Goal: Task Accomplishment & Management: Complete application form

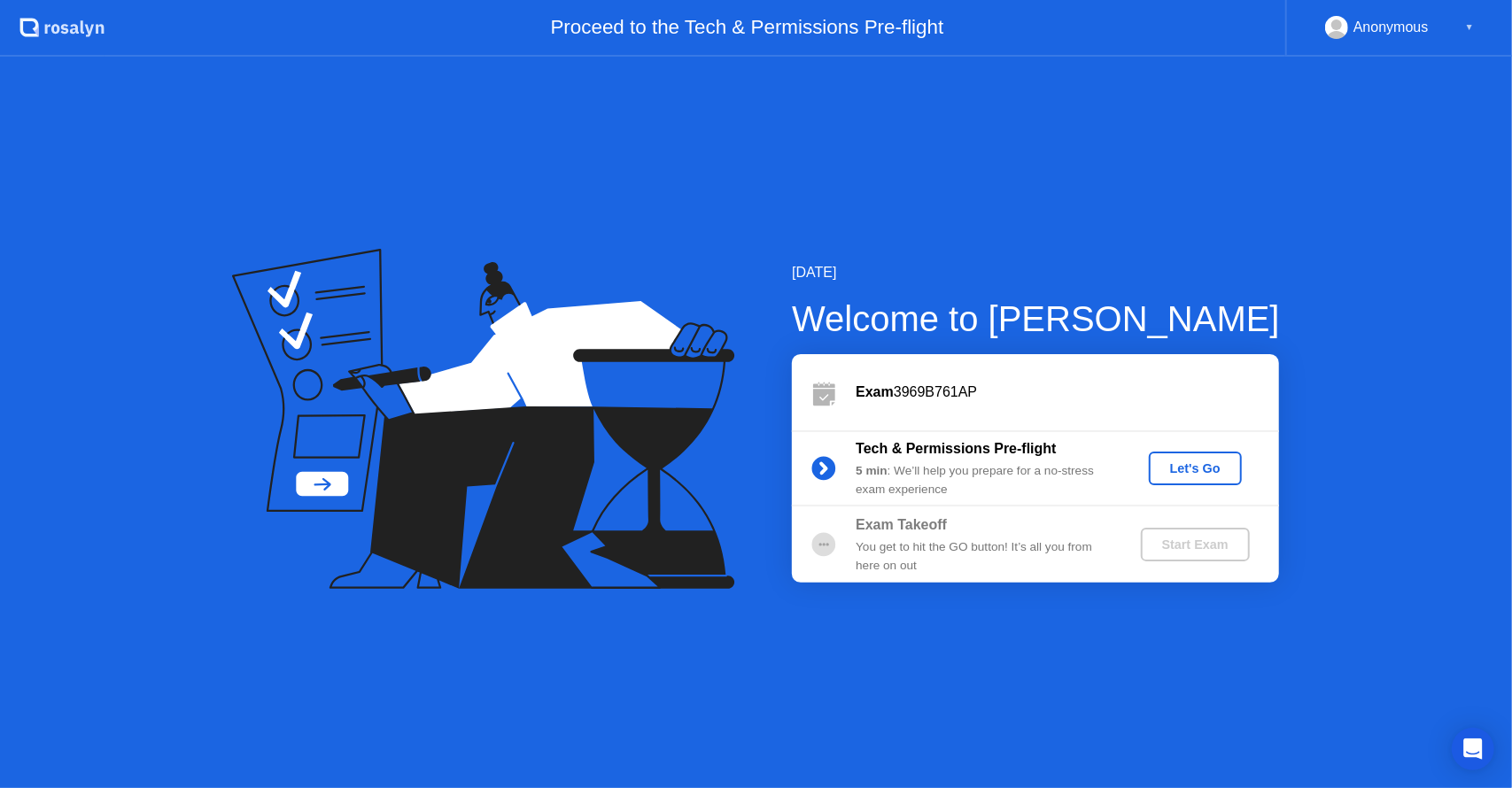
click at [1188, 456] on button "Let's Go" at bounding box center [1195, 468] width 93 height 33
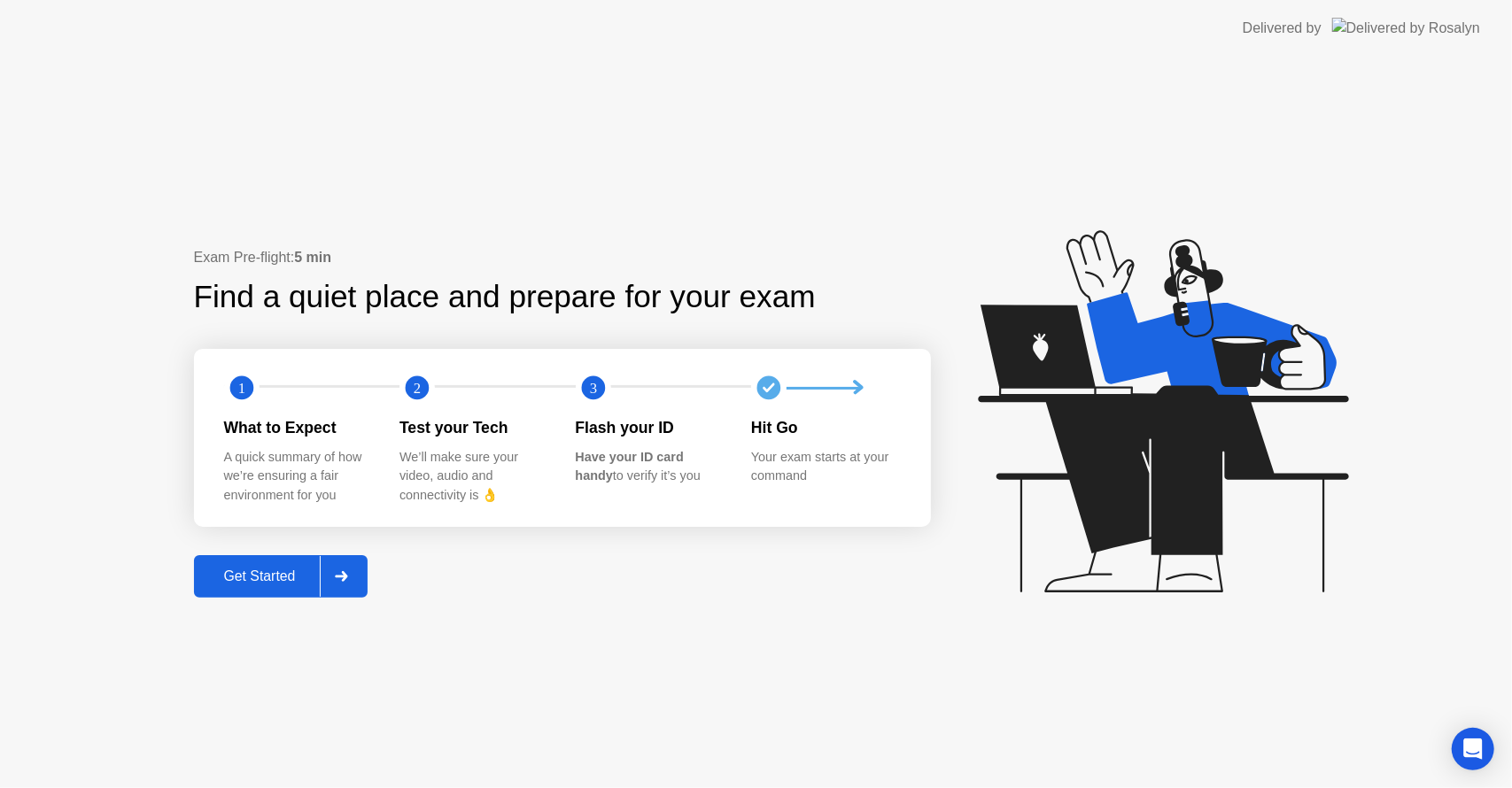
click at [293, 585] on div "Get Started" at bounding box center [260, 577] width 121 height 16
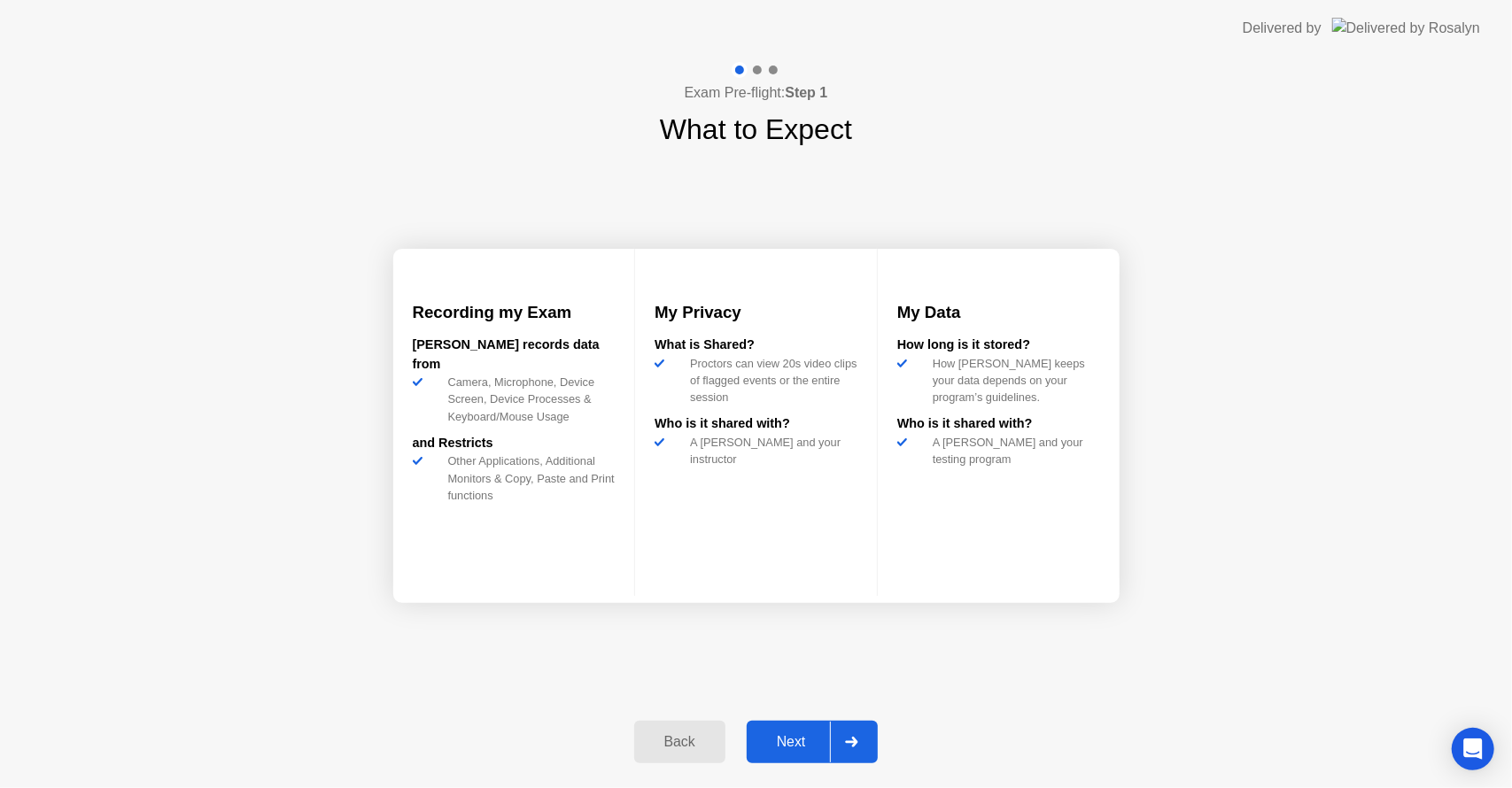
click at [850, 752] on div at bounding box center [850, 742] width 42 height 41
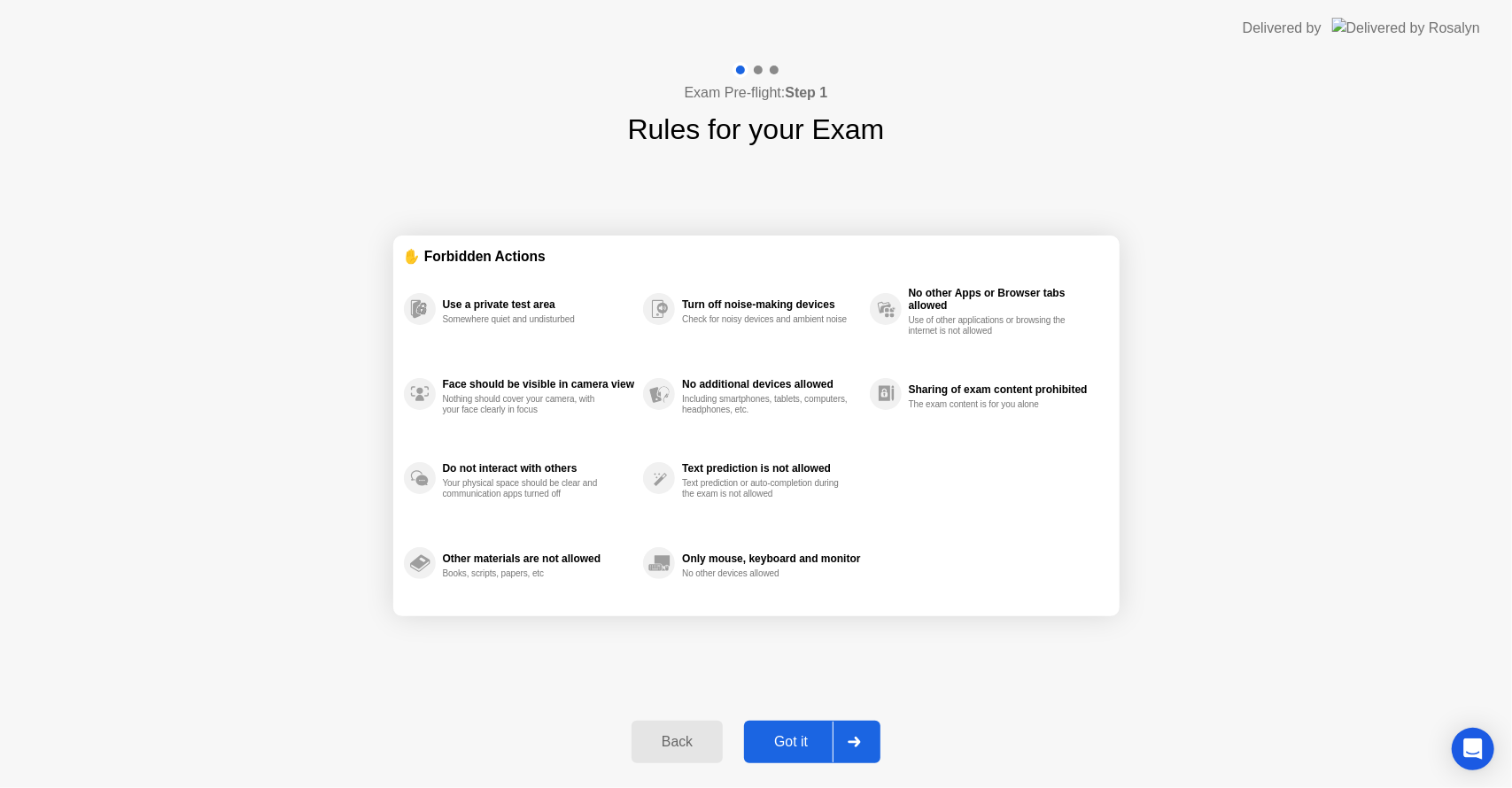
click at [804, 741] on div "Got it" at bounding box center [791, 743] width 83 height 16
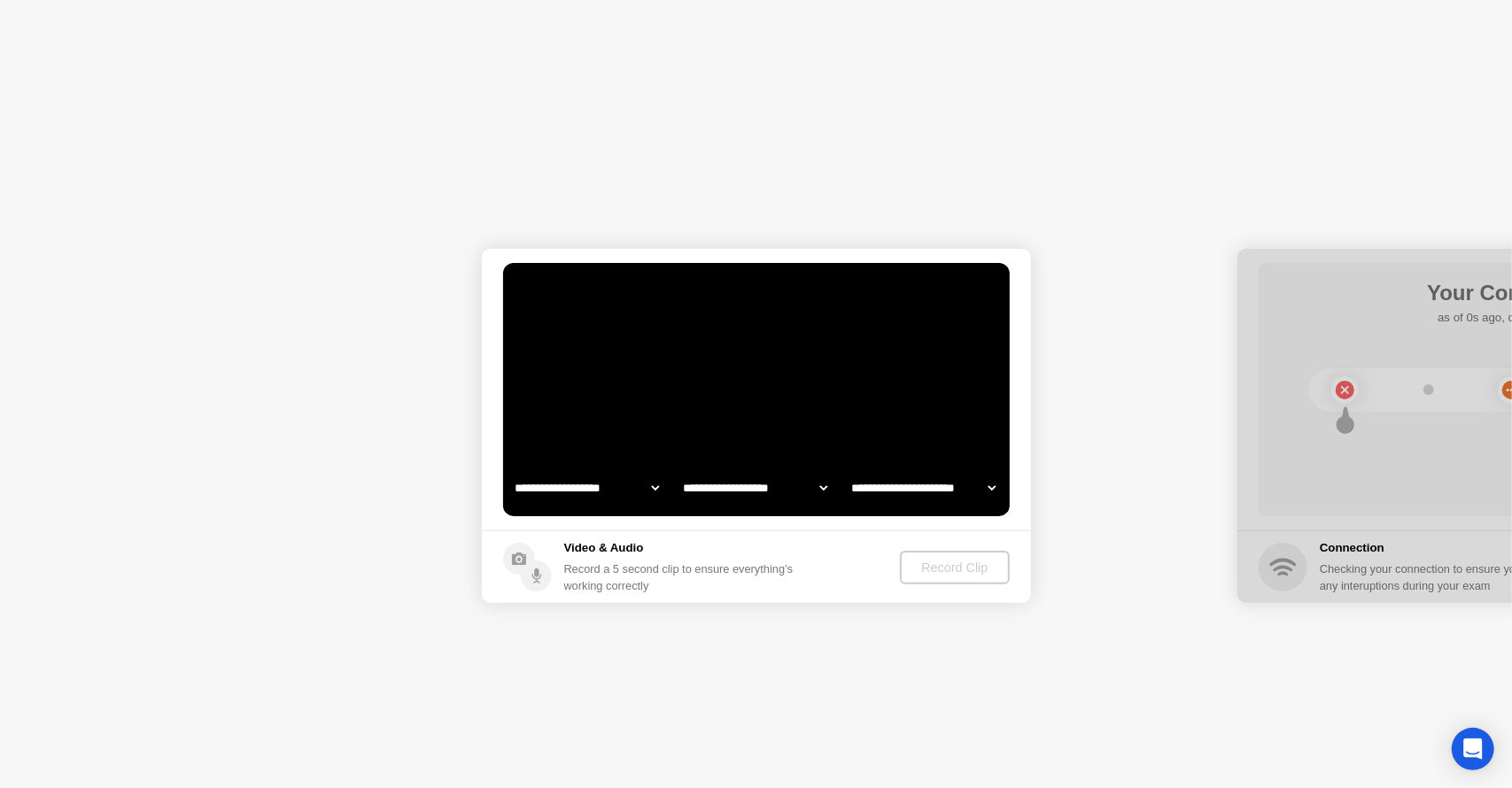
select select "**********"
select select "*******"
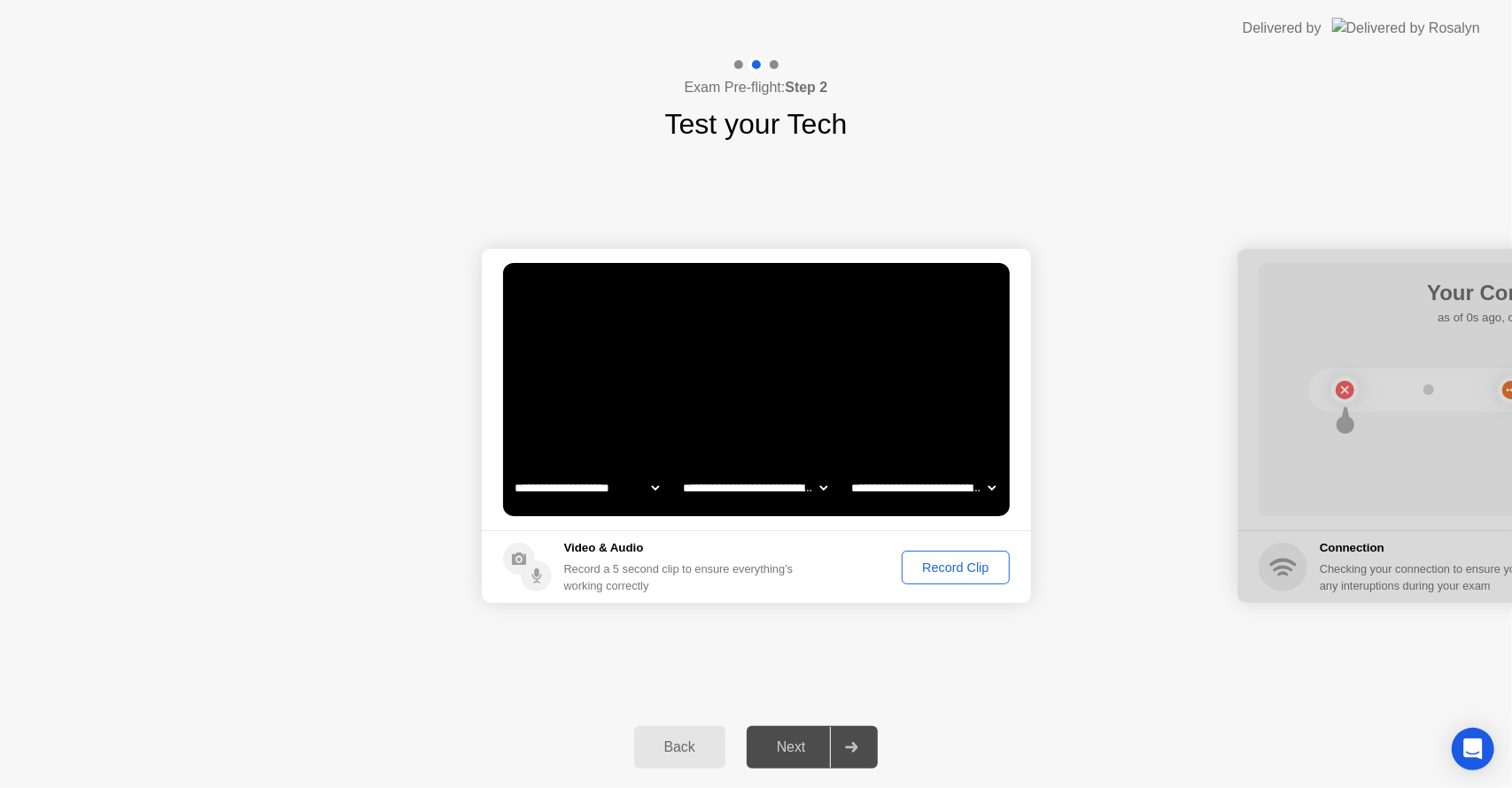
click at [960, 560] on div "Record Clip" at bounding box center [955, 568] width 95 height 14
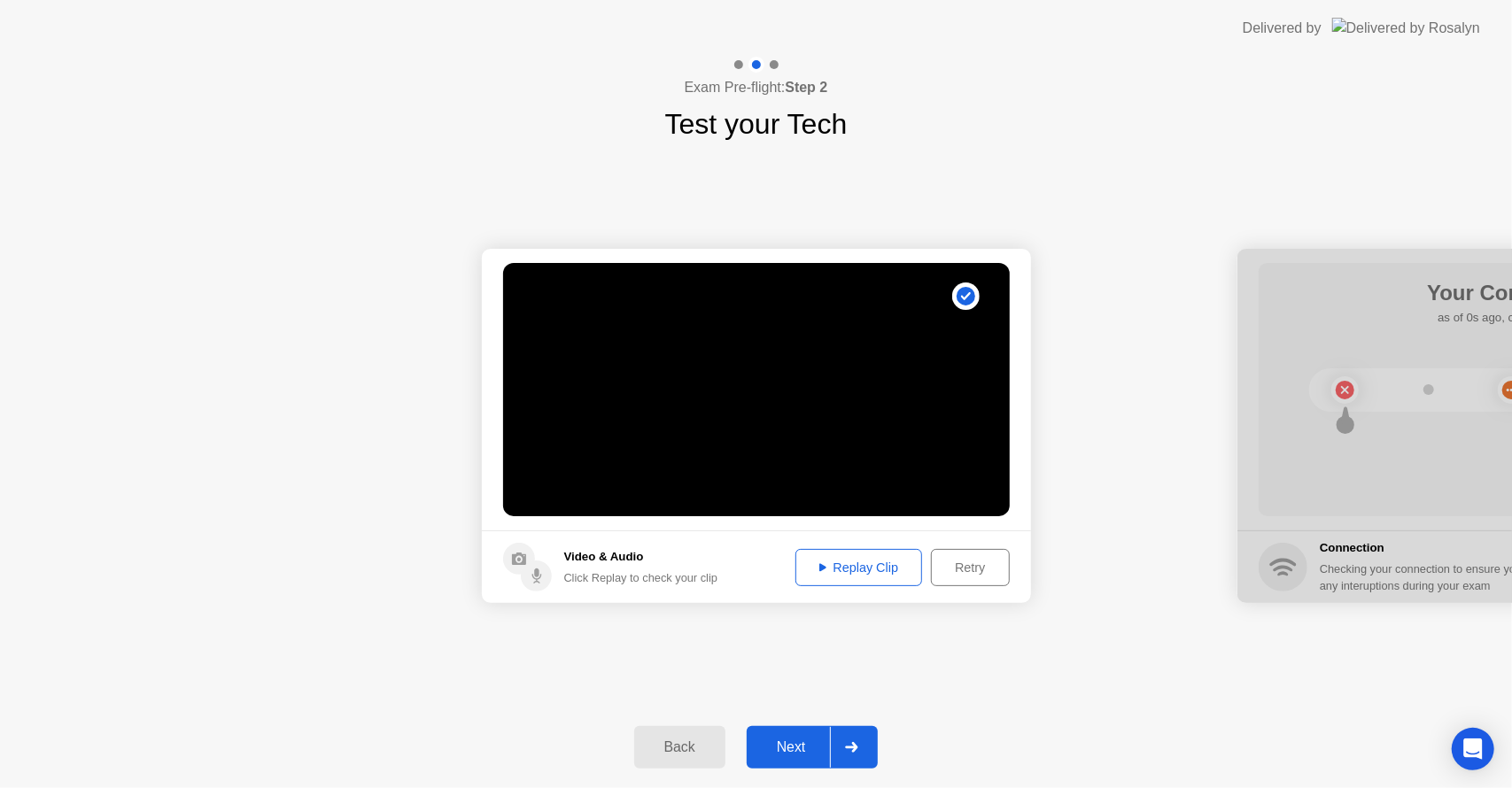
click at [850, 572] on div "Replay Clip" at bounding box center [859, 568] width 115 height 14
click at [792, 727] on button "Next" at bounding box center [812, 747] width 132 height 42
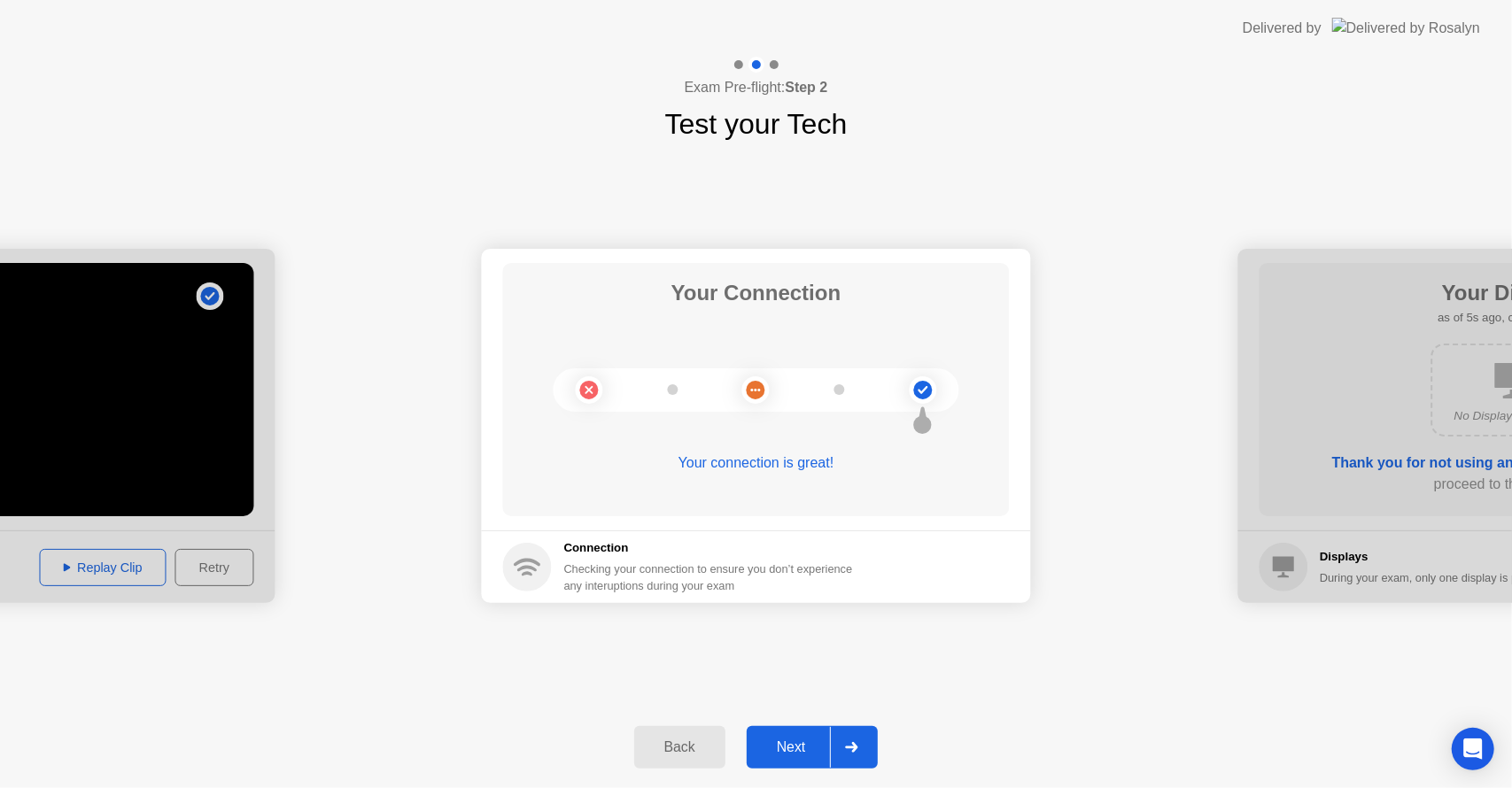
click at [792, 744] on div "Next" at bounding box center [791, 747] width 79 height 16
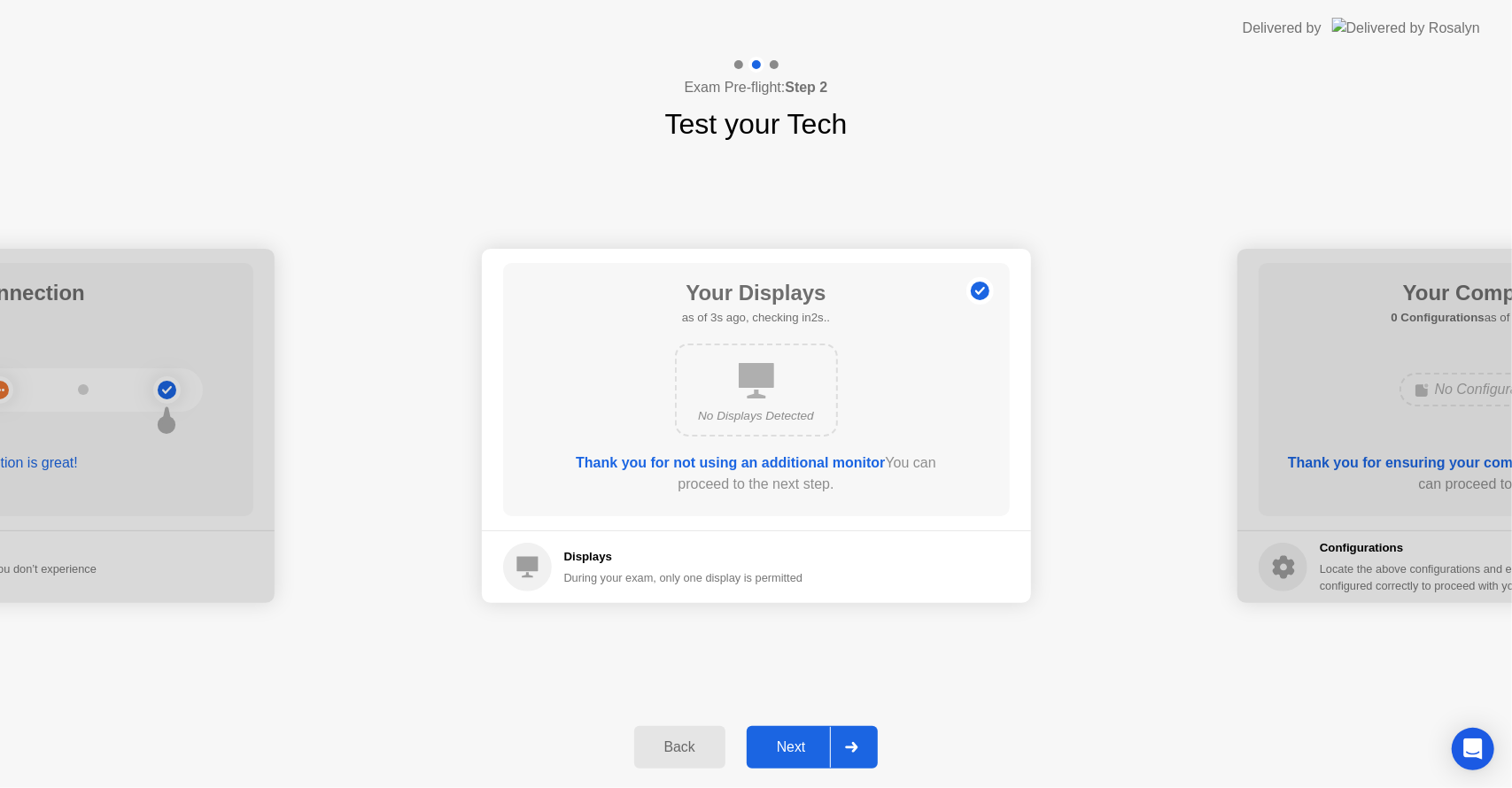
click at [740, 399] on div "No Displays Detected" at bounding box center [756, 389] width 163 height 93
click at [803, 746] on div "Next" at bounding box center [791, 747] width 79 height 16
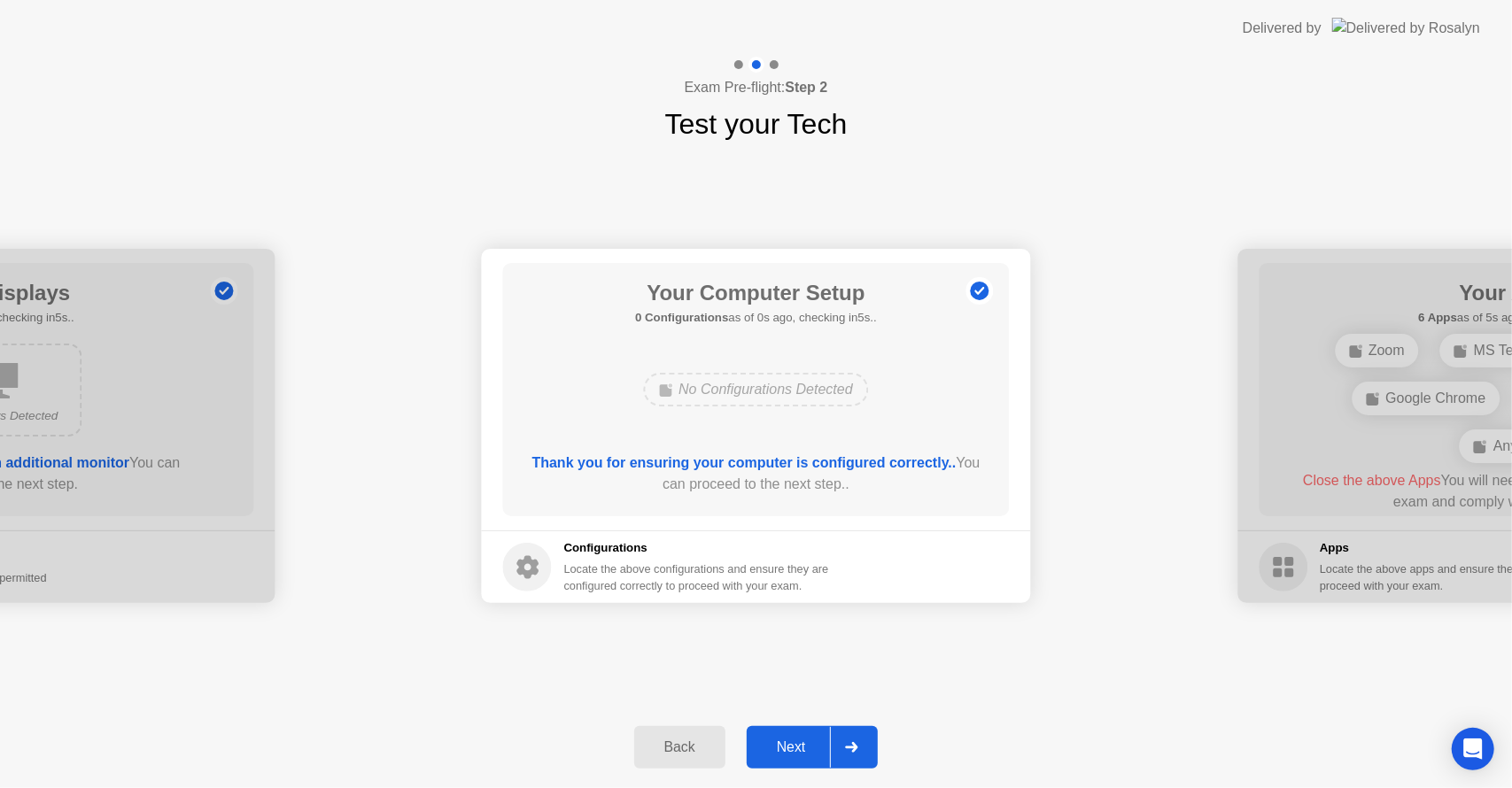
click at [803, 746] on div "Next" at bounding box center [791, 747] width 79 height 16
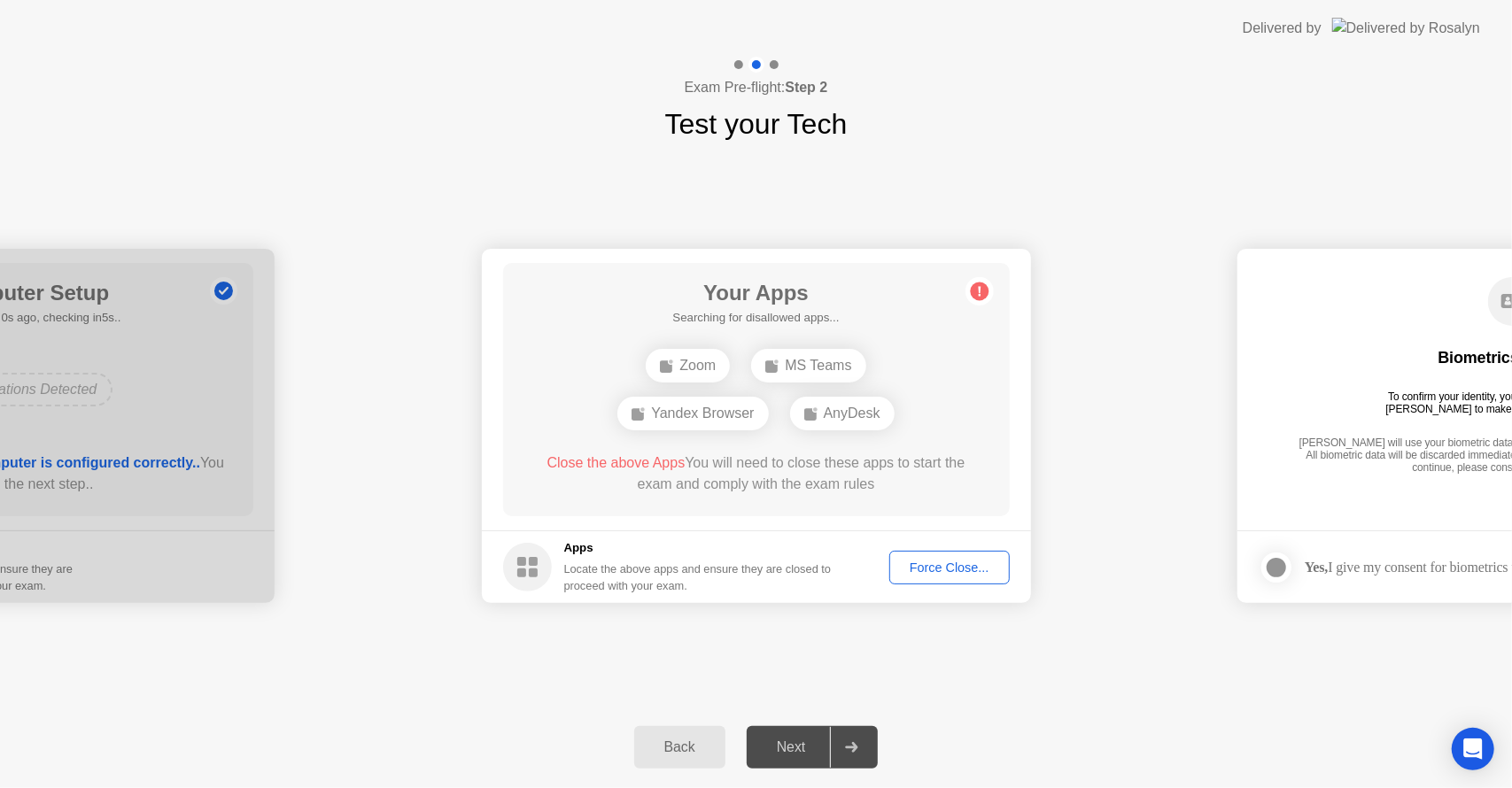
click at [979, 292] on icon at bounding box center [979, 292] width 3 height 10
click at [932, 568] on div "Force Close..." at bounding box center [950, 568] width 108 height 14
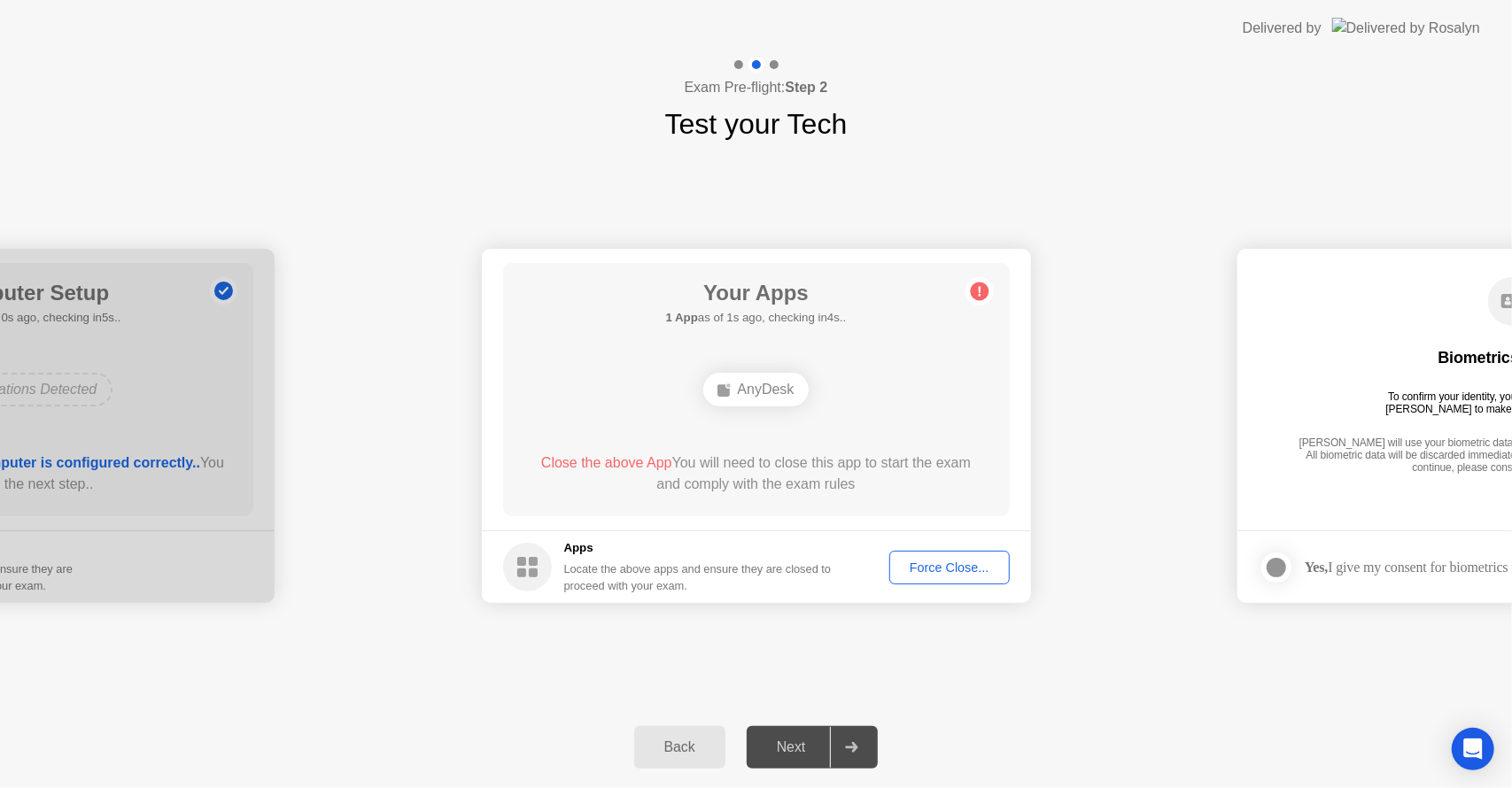
click at [778, 385] on div "AnyDesk" at bounding box center [756, 389] width 105 height 33
click at [753, 399] on div "AnyDesk" at bounding box center [756, 389] width 105 height 33
click at [926, 577] on button "Force Close..." at bounding box center [949, 568] width 120 height 33
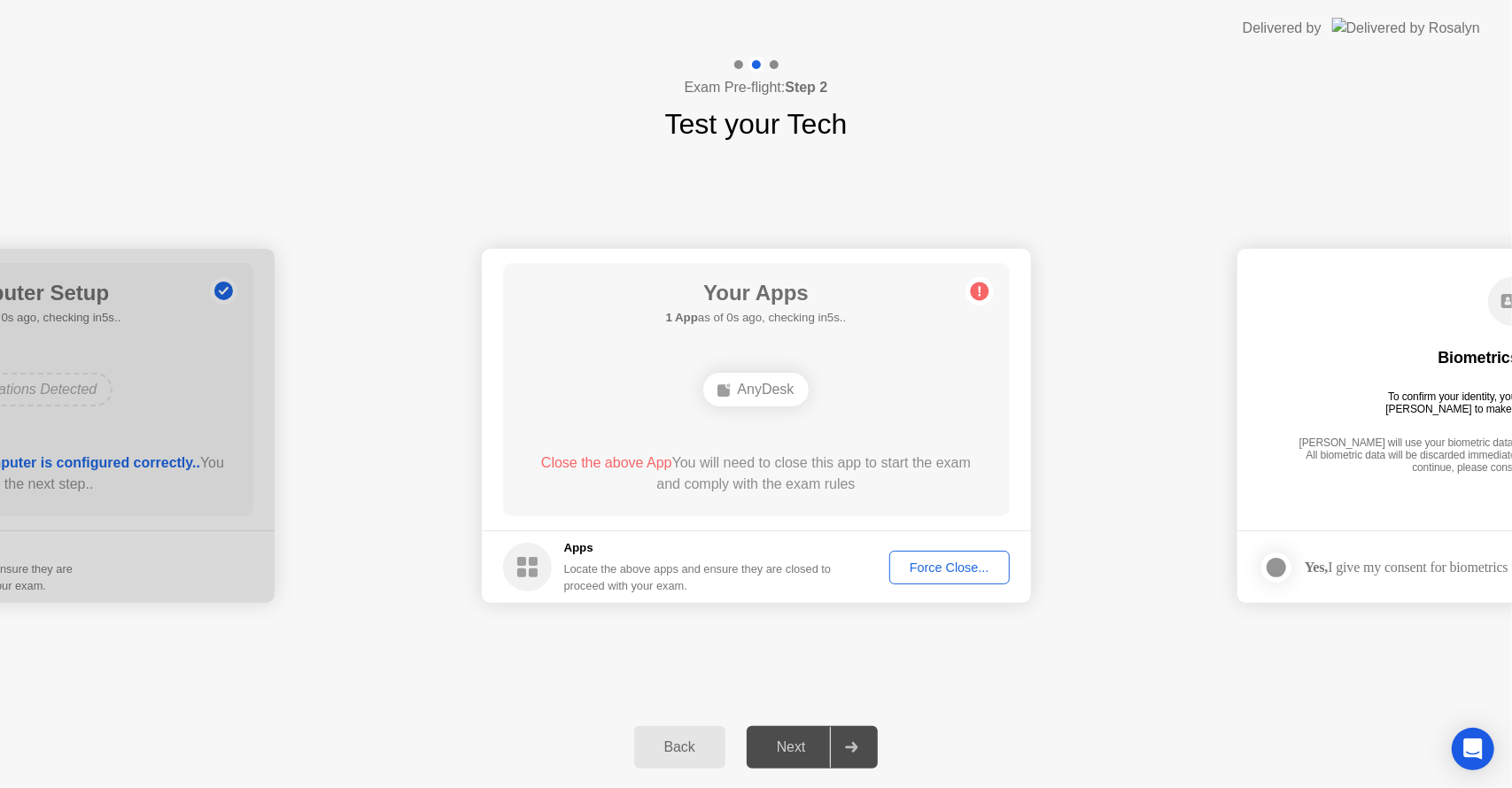
click at [681, 746] on div "Back" at bounding box center [680, 747] width 80 height 16
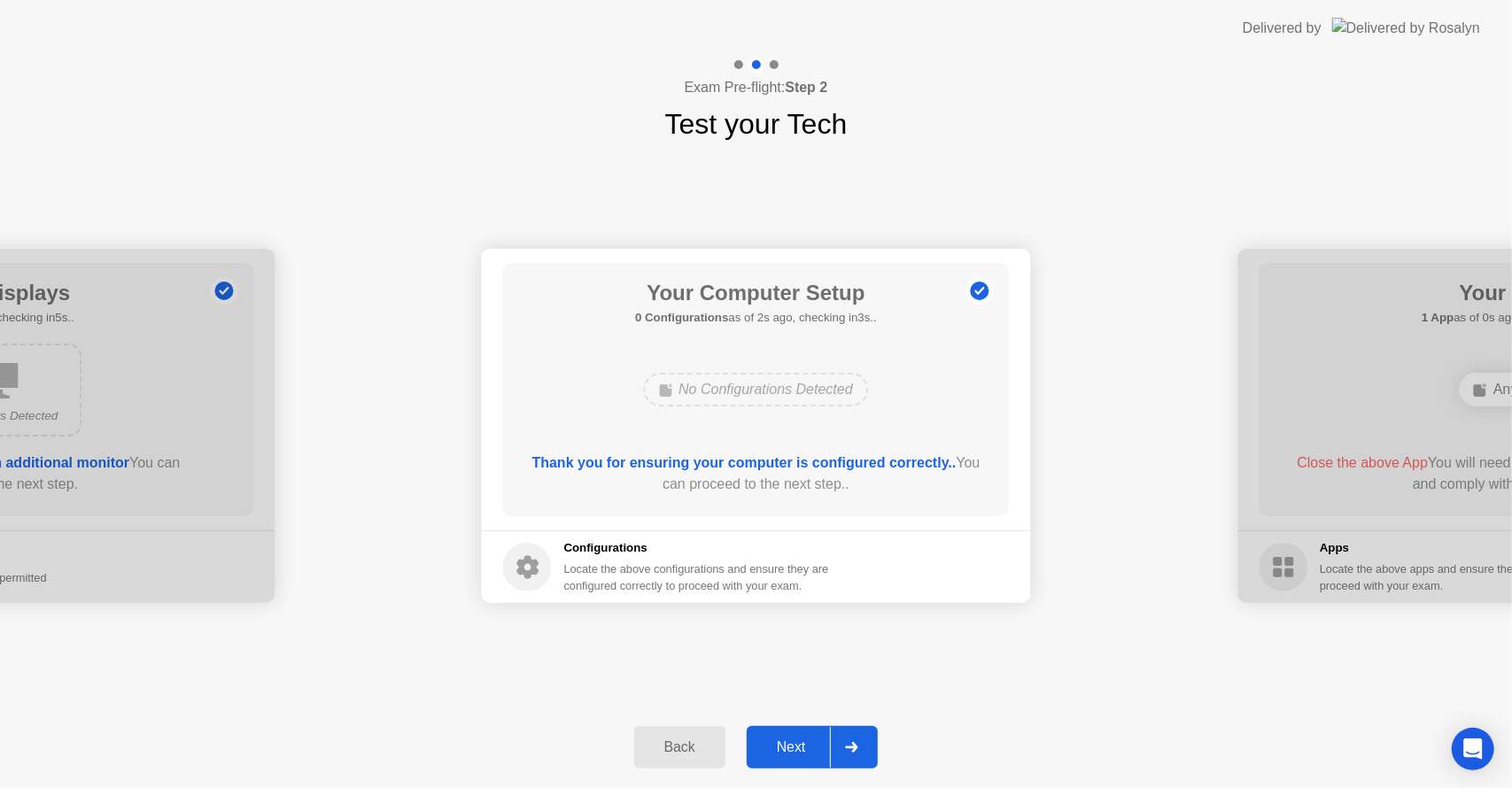
click at [849, 737] on div at bounding box center [850, 747] width 42 height 41
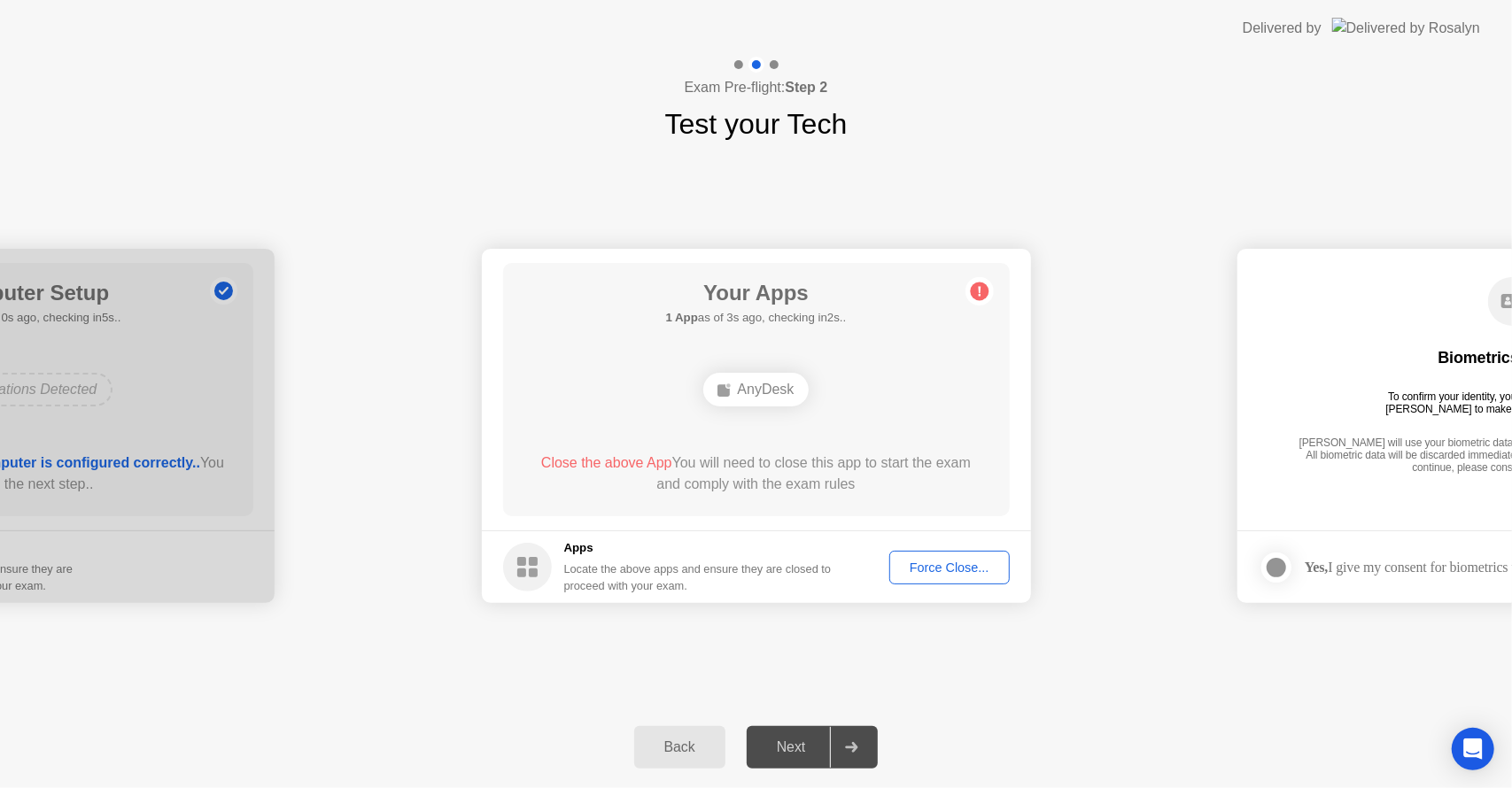
click at [1321, 450] on div "[PERSON_NAME] will use your biometric data to compare the faces on the provided…" at bounding box center [1512, 456] width 436 height 40
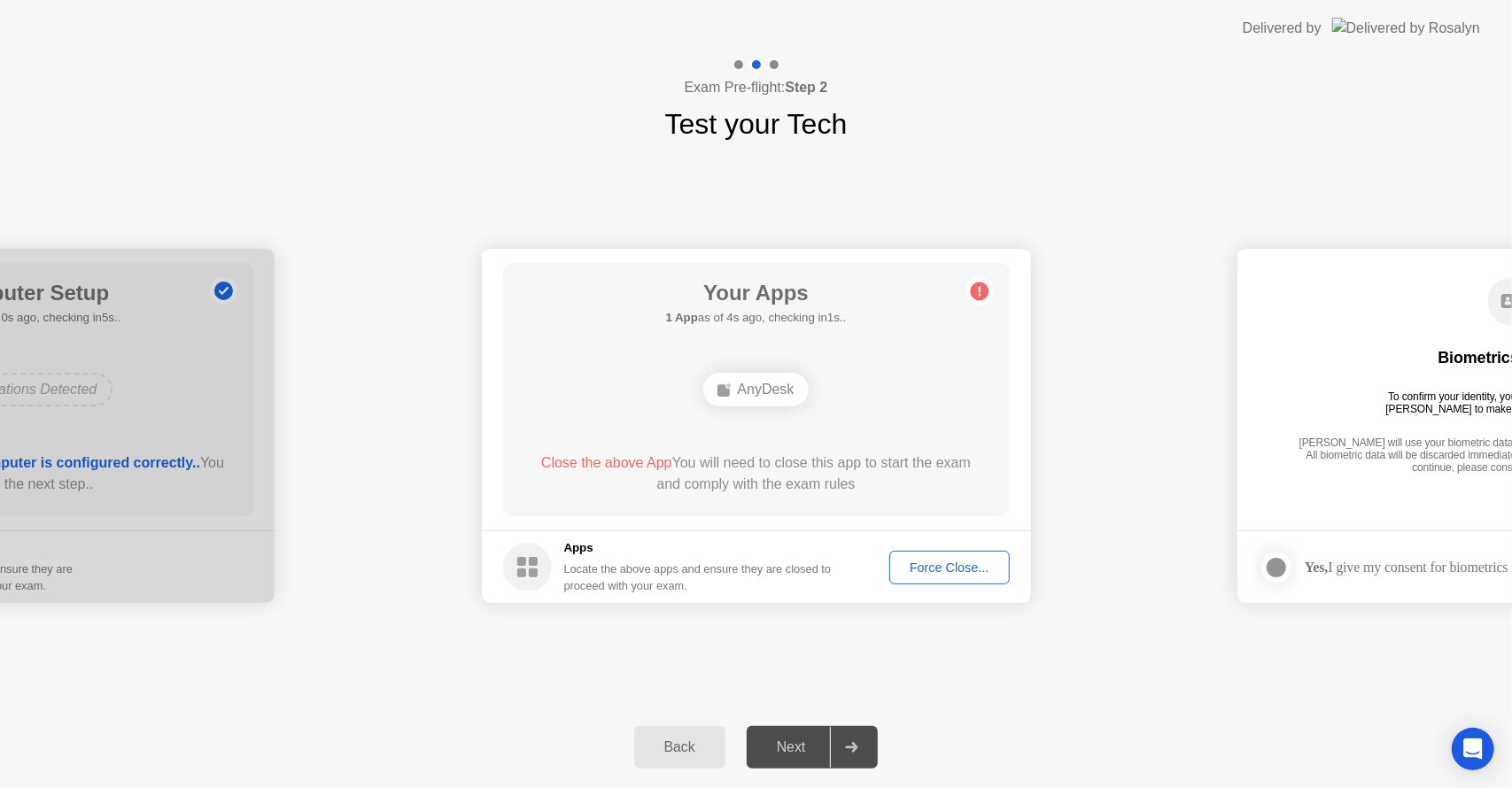
click at [747, 390] on div "AnyDesk" at bounding box center [756, 389] width 105 height 33
click at [967, 567] on div "Force Close..." at bounding box center [950, 568] width 108 height 14
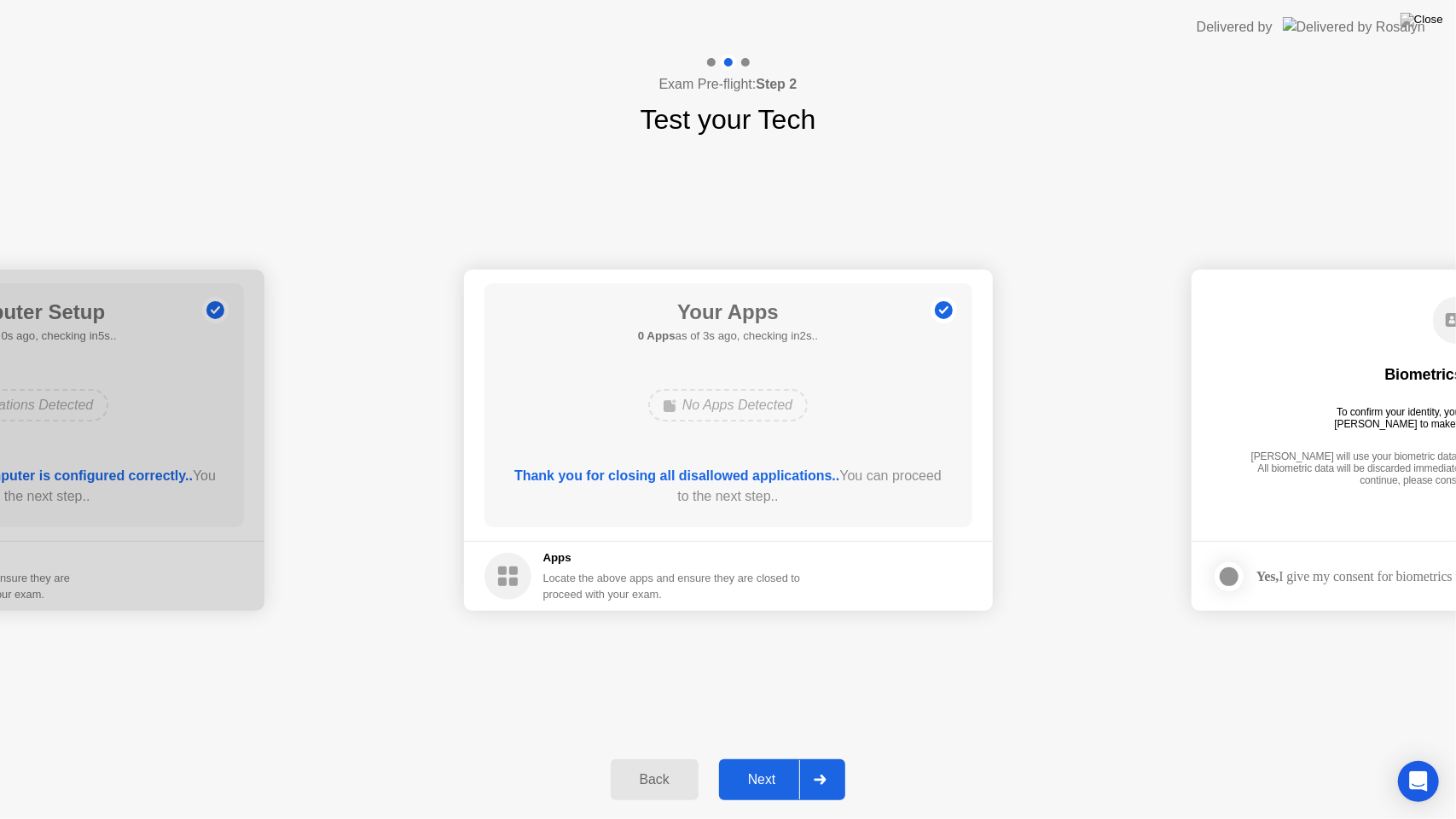
click at [775, 758] on div "Next" at bounding box center [762, 780] width 76 height 16
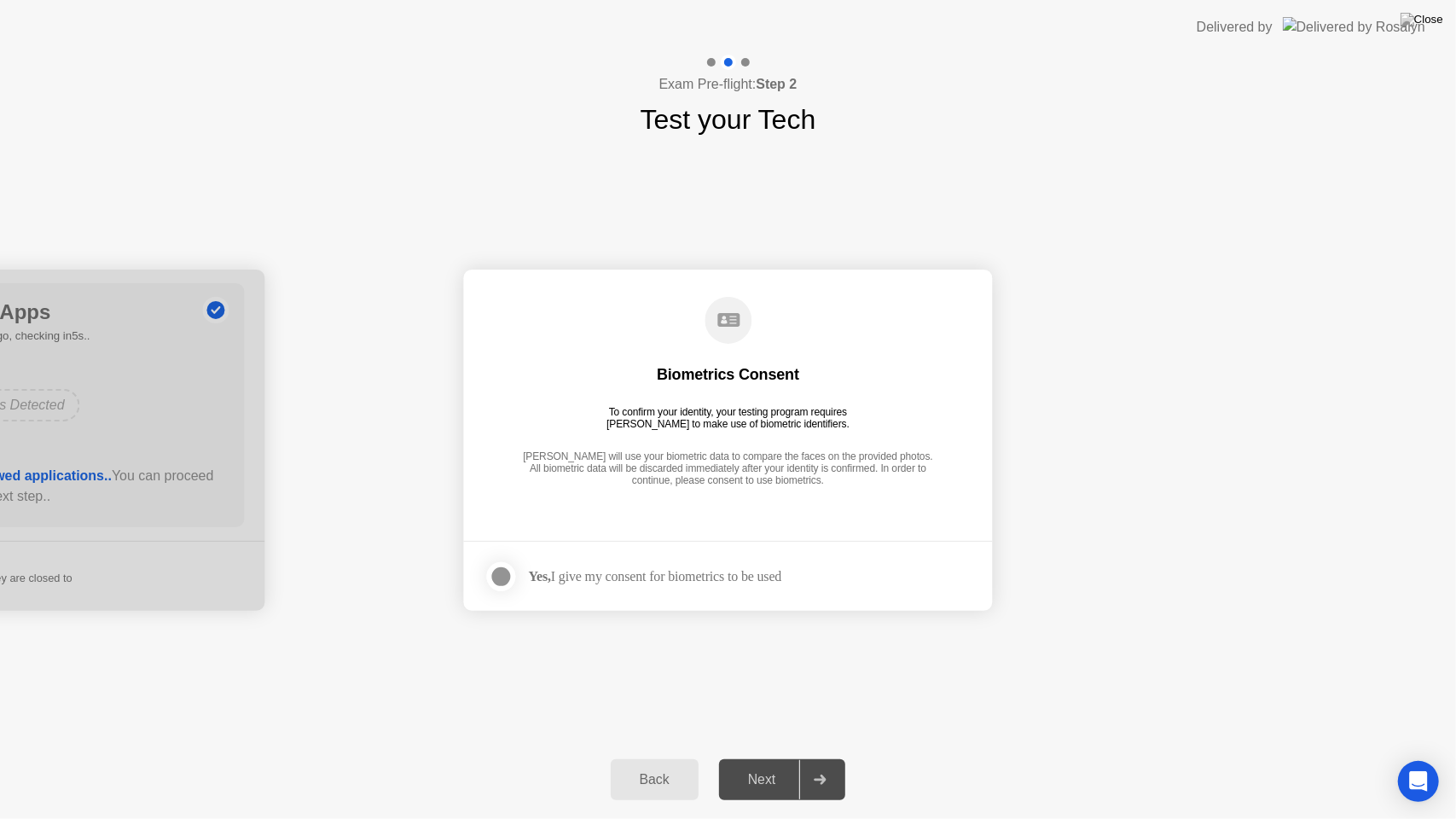
click at [775, 758] on div "Next" at bounding box center [762, 780] width 76 height 16
click at [496, 572] on div at bounding box center [502, 577] width 21 height 21
click at [782, 758] on div "Next" at bounding box center [762, 780] width 76 height 16
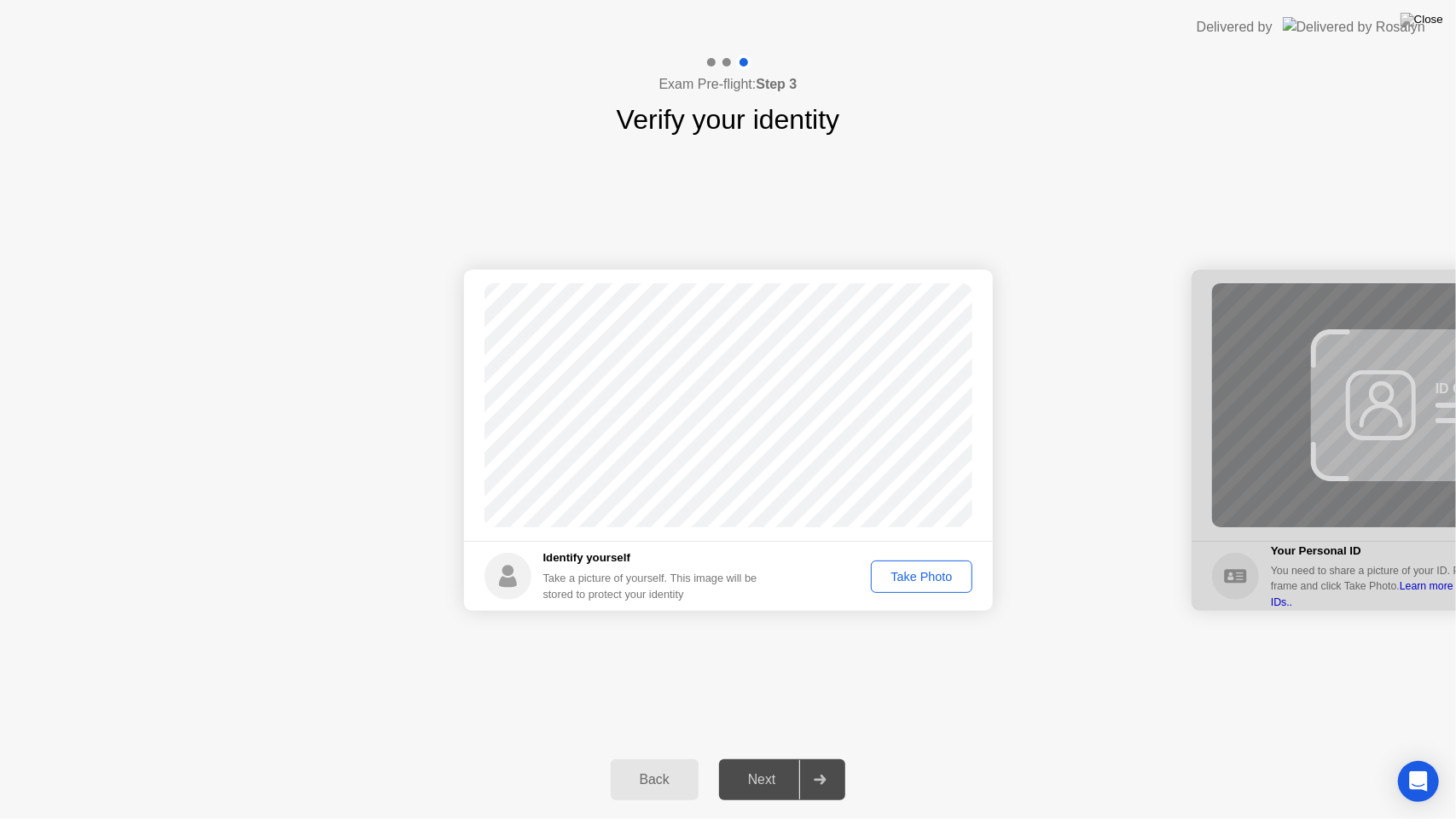
click at [925, 587] on button "Take Photo" at bounding box center [922, 576] width 101 height 32
click at [921, 572] on div "Retake" at bounding box center [933, 577] width 66 height 14
click at [921, 572] on div "Take Photo" at bounding box center [922, 577] width 89 height 14
click at [770, 758] on div "Next" at bounding box center [762, 780] width 76 height 16
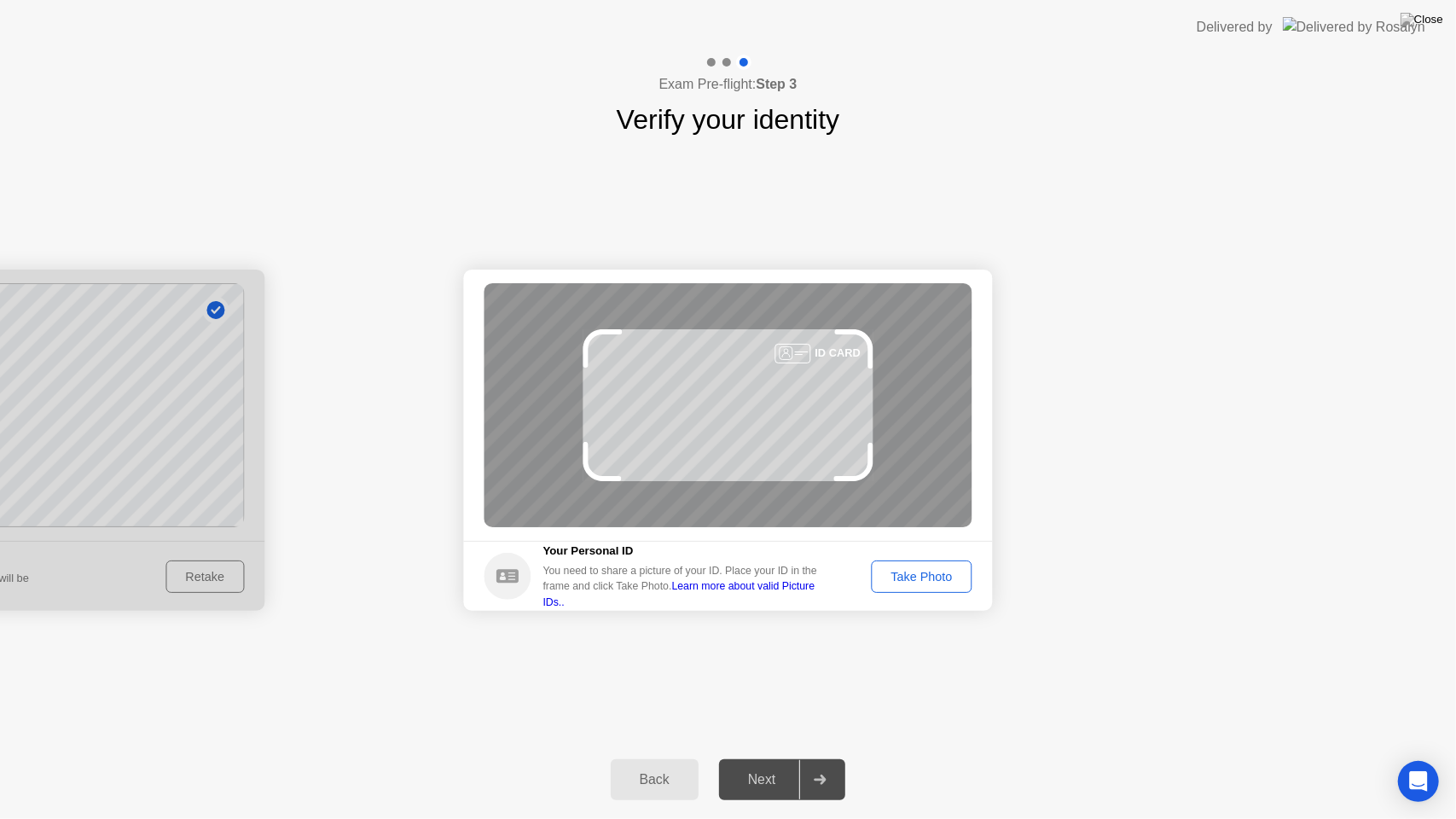
click at [901, 574] on div "Take Photo" at bounding box center [922, 577] width 89 height 14
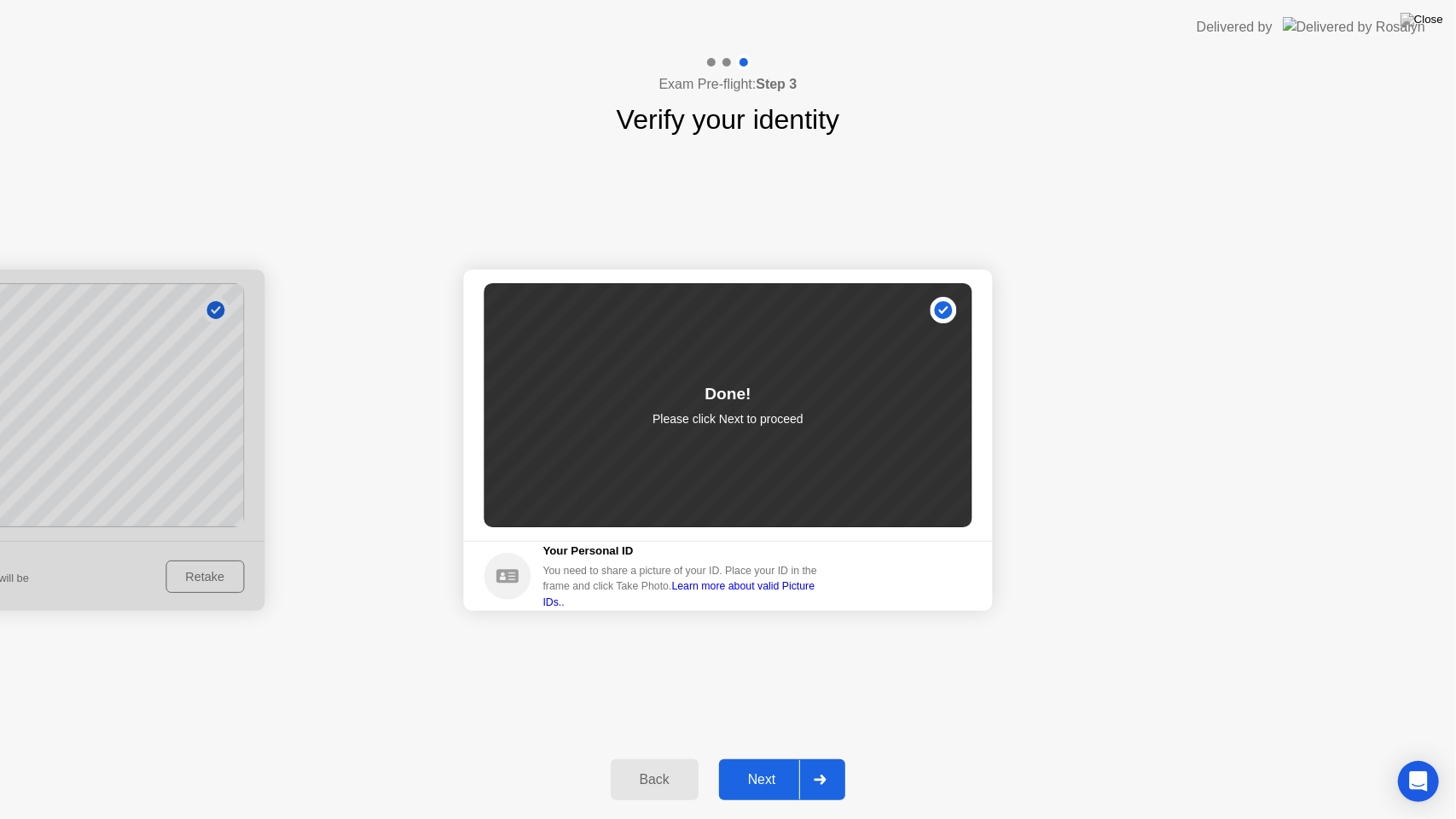
click at [753, 758] on div "Next" at bounding box center [762, 780] width 76 height 16
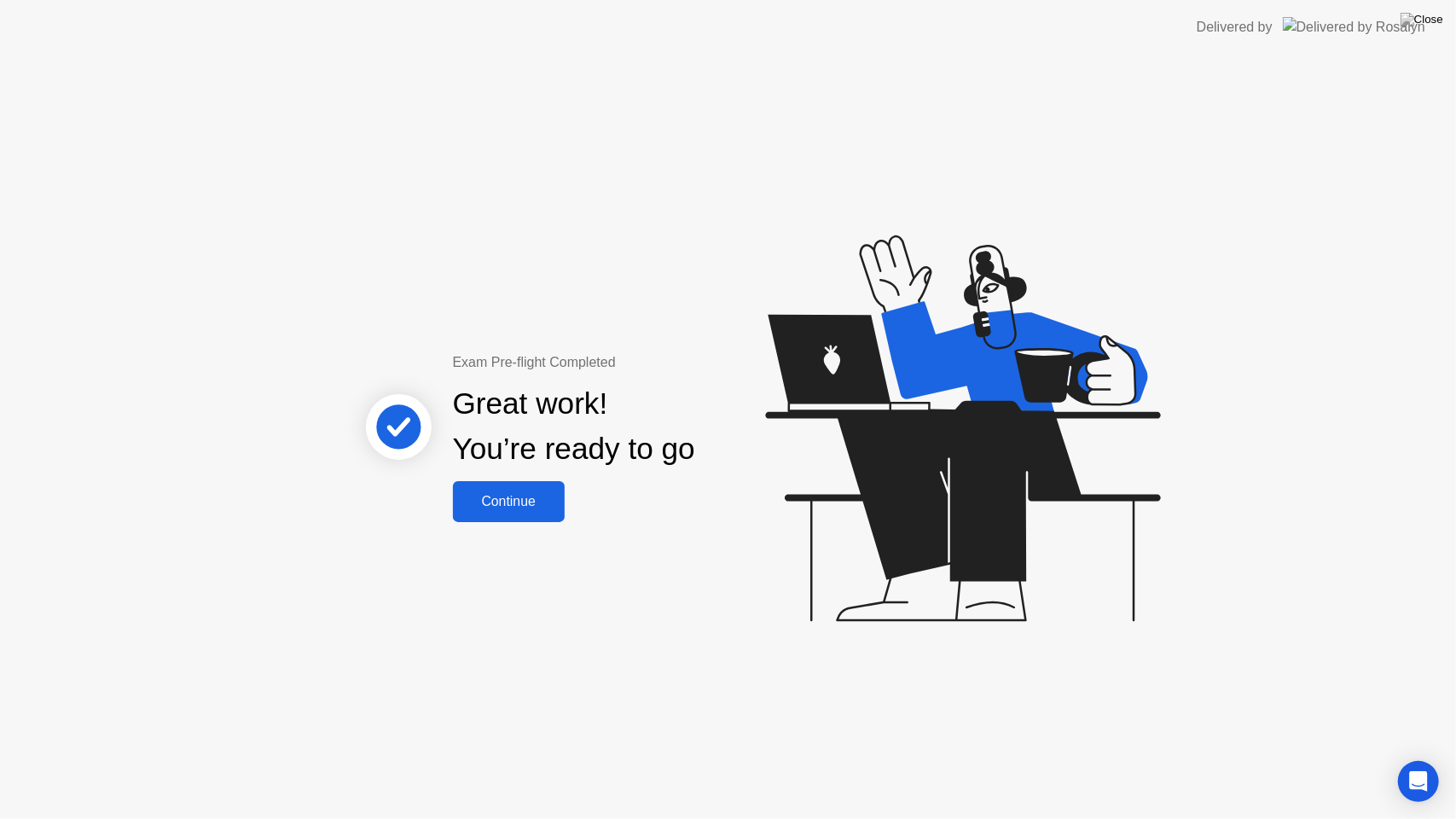
click at [498, 517] on button "Continue" at bounding box center [508, 501] width 111 height 41
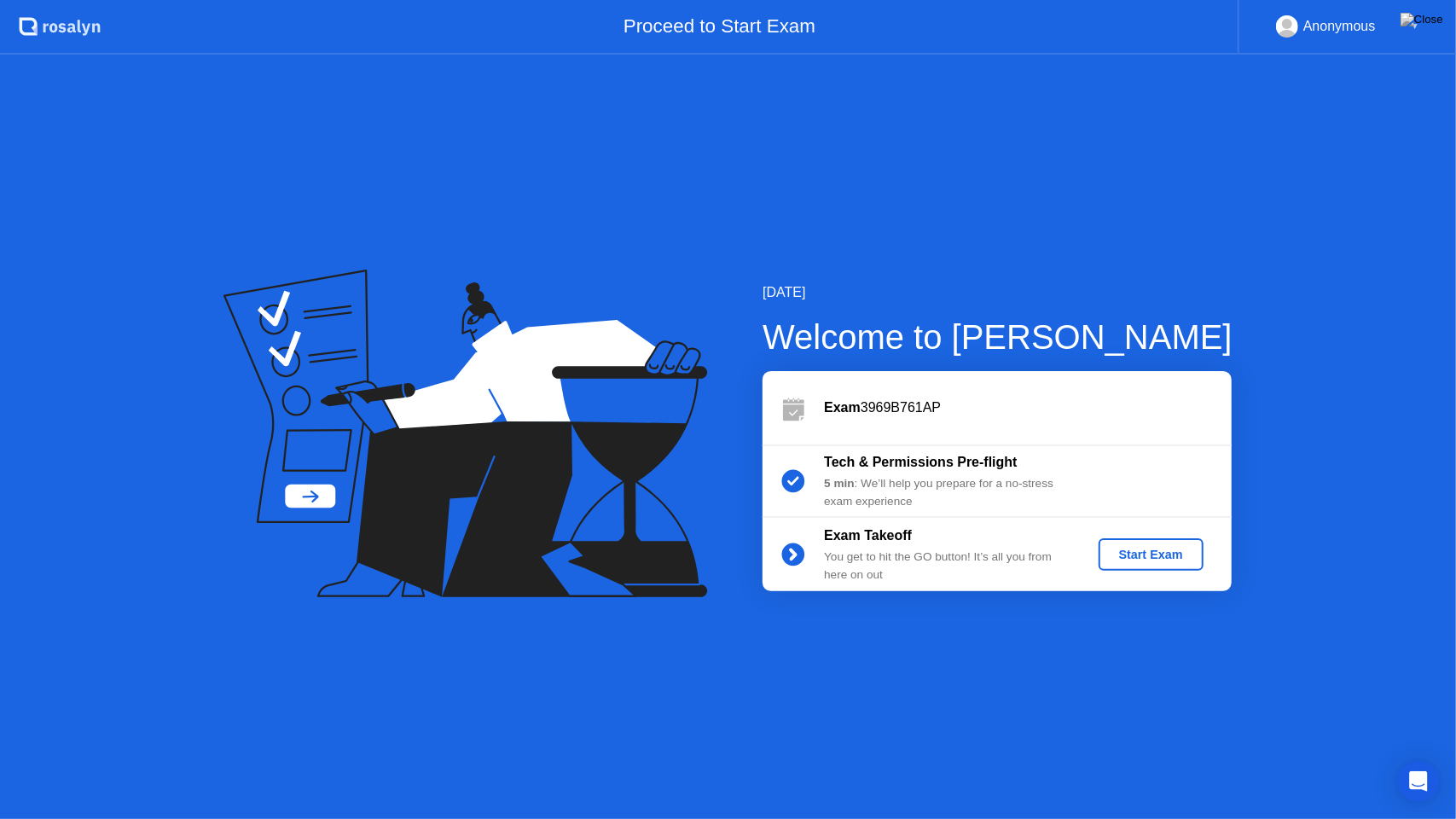
click at [1143, 547] on div "Start Exam" at bounding box center [1151, 554] width 91 height 14
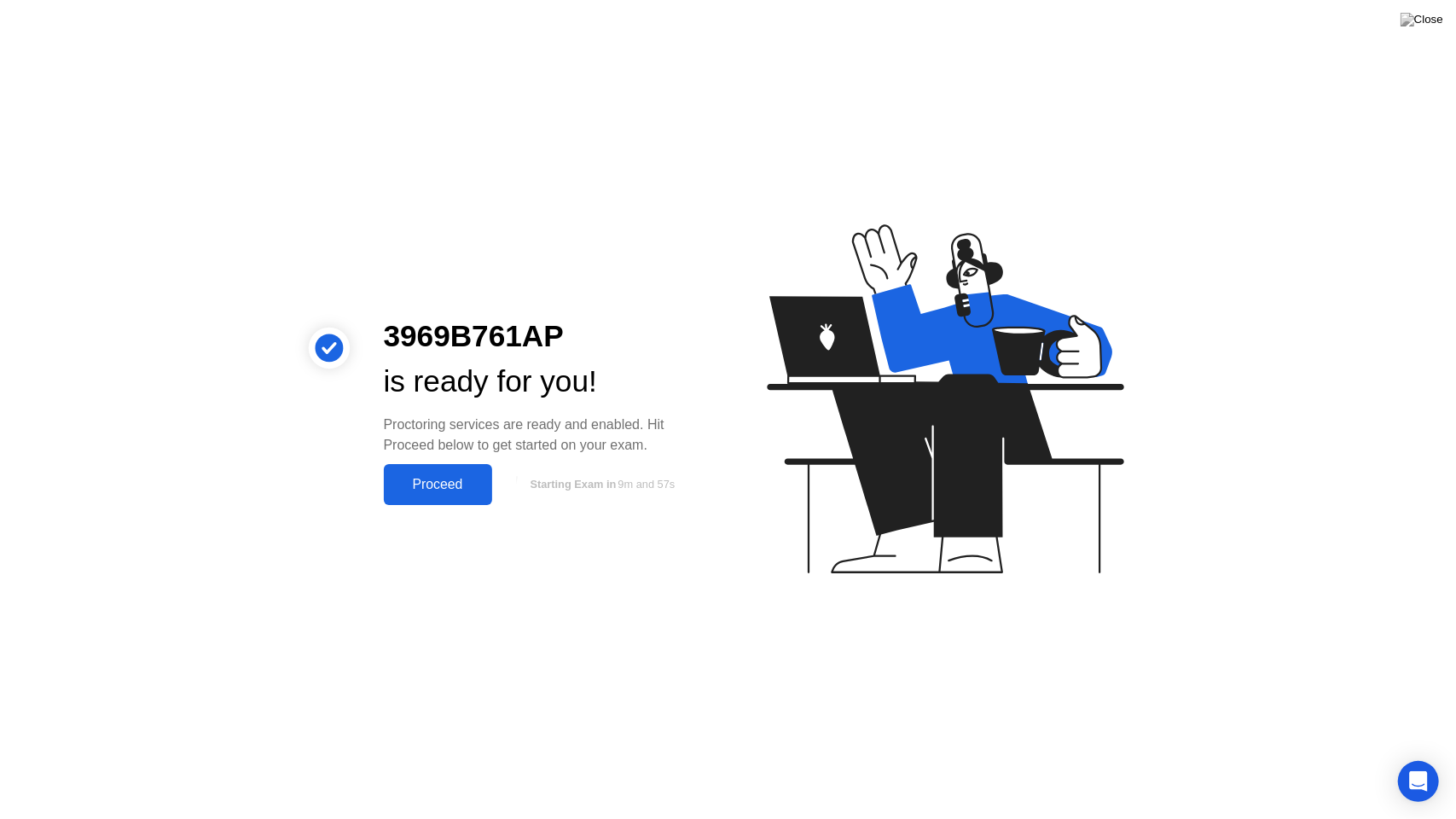
click at [432, 480] on div "Proceed" at bounding box center [438, 485] width 98 height 16
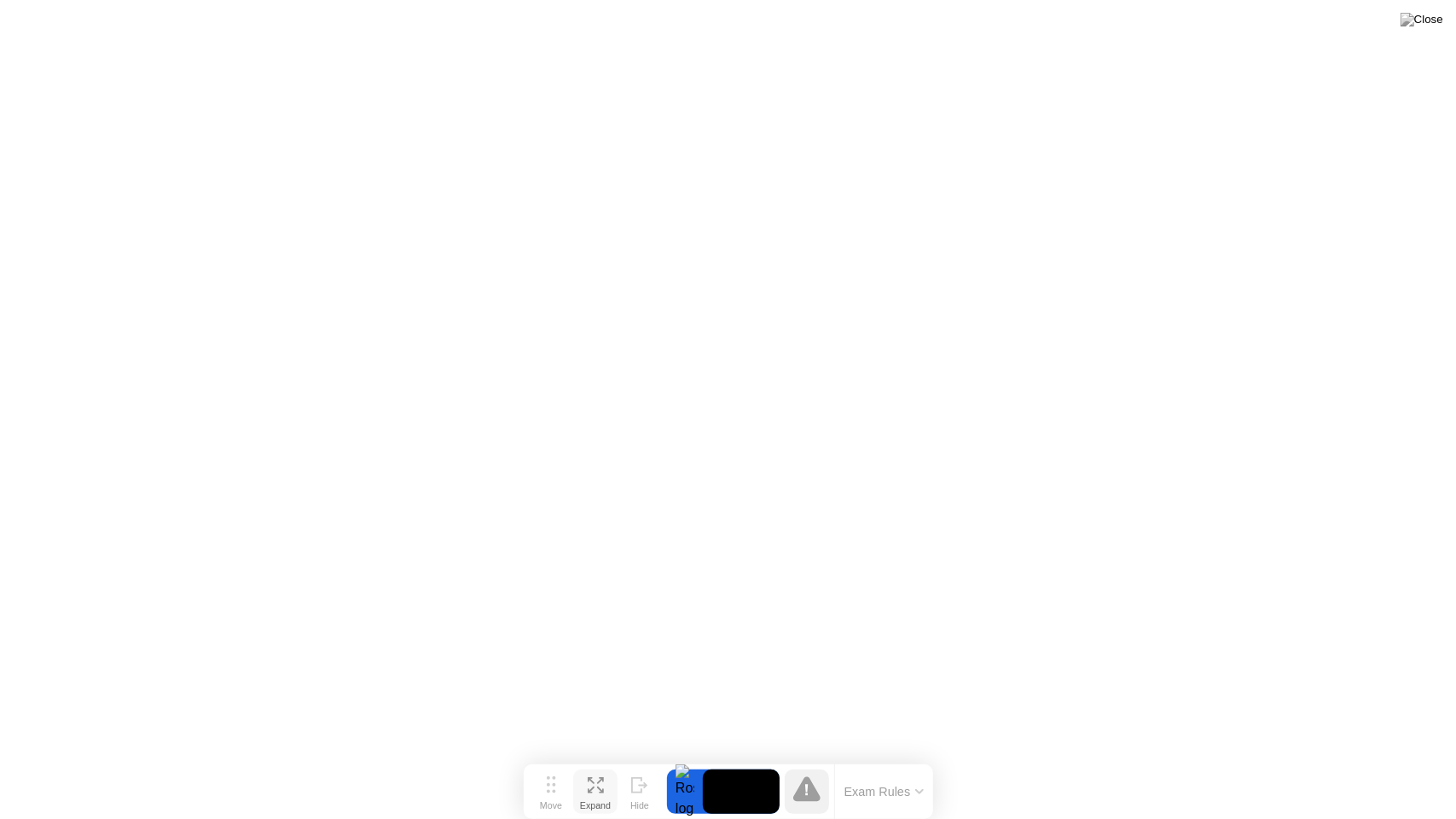
click at [601, 758] on div "Expand" at bounding box center [595, 805] width 30 height 10
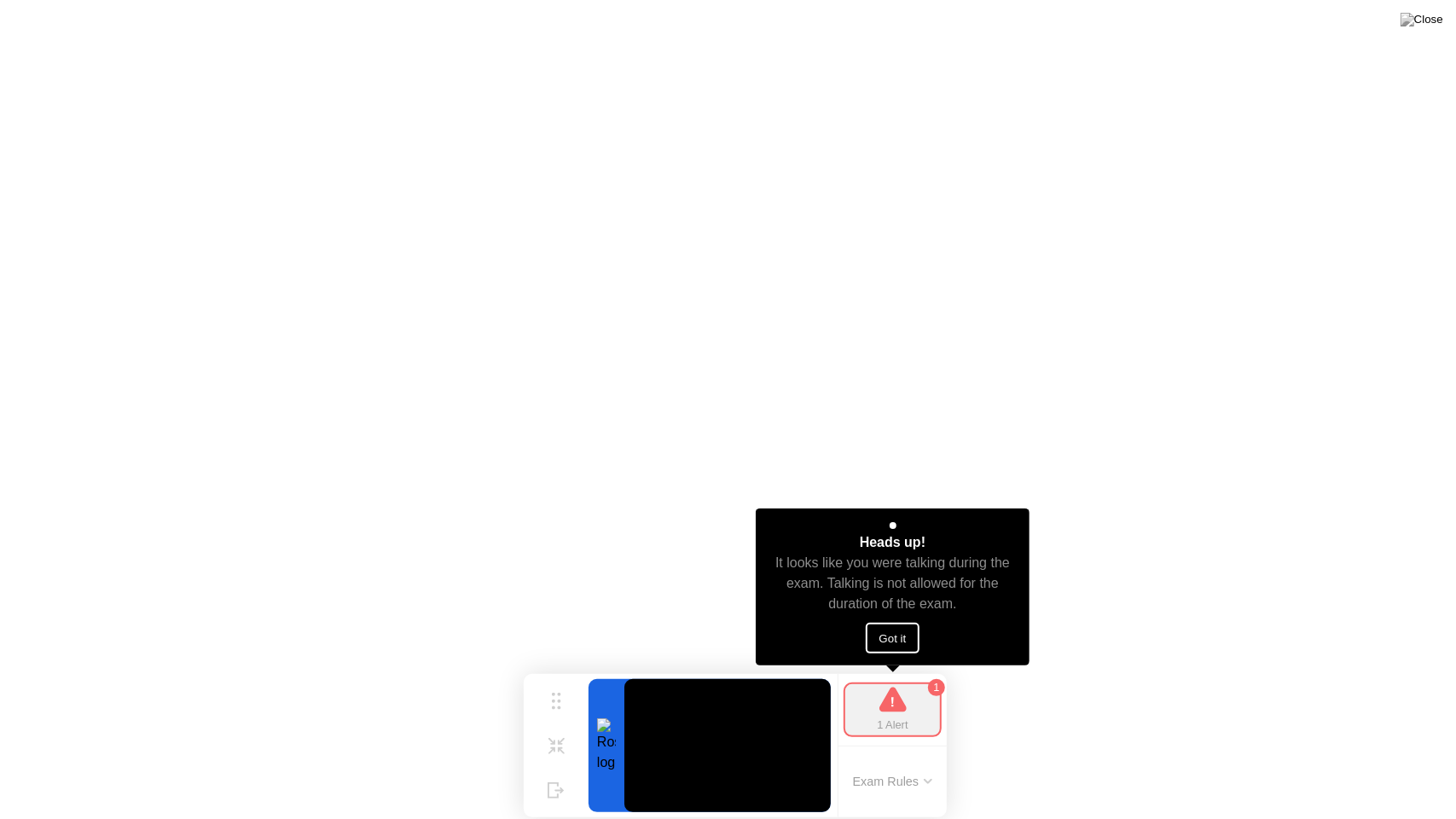
click at [887, 641] on button "Got it" at bounding box center [893, 638] width 55 height 30
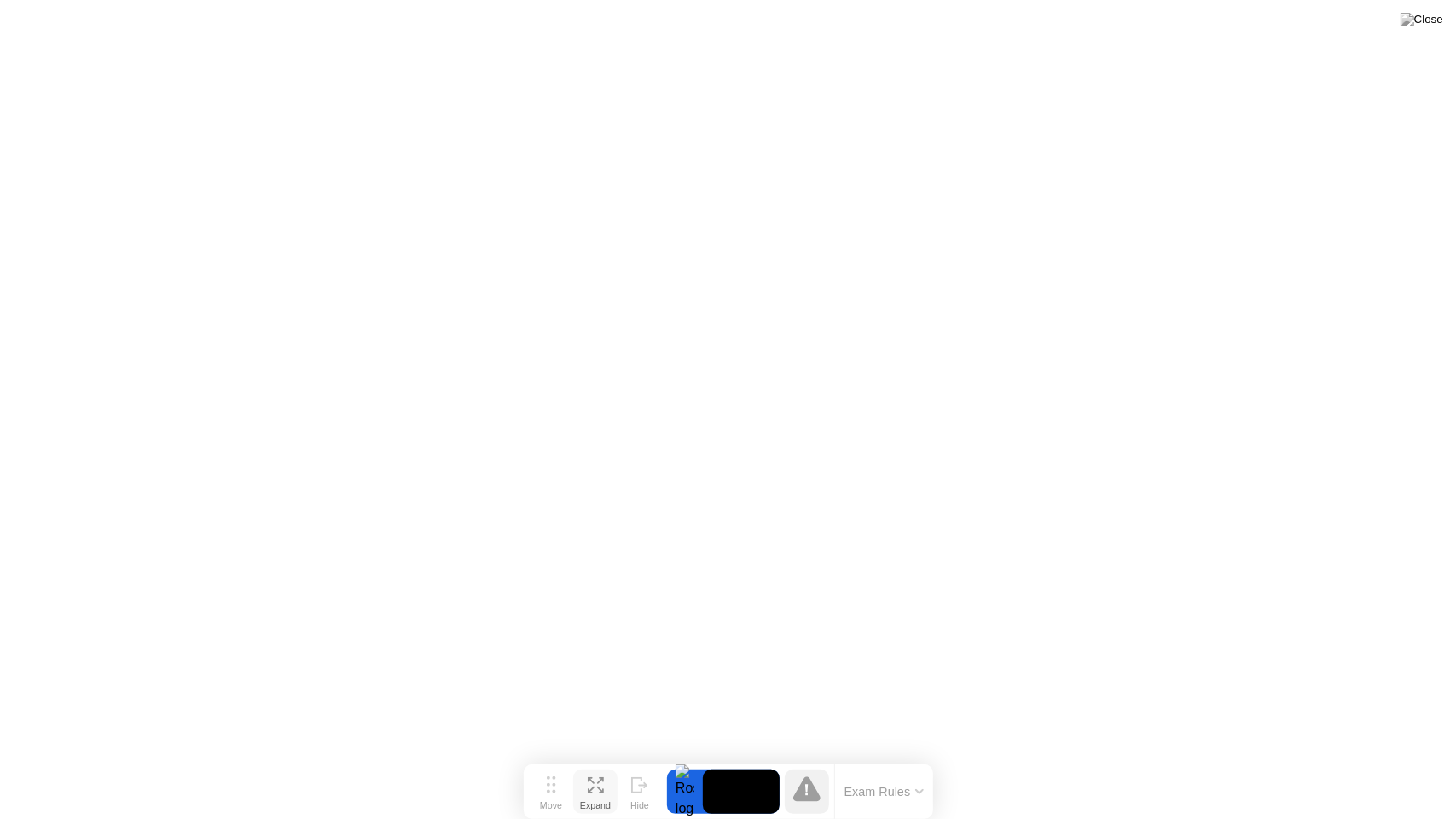
click at [591, 758] on icon at bounding box center [595, 785] width 17 height 17
